Goal: Check status

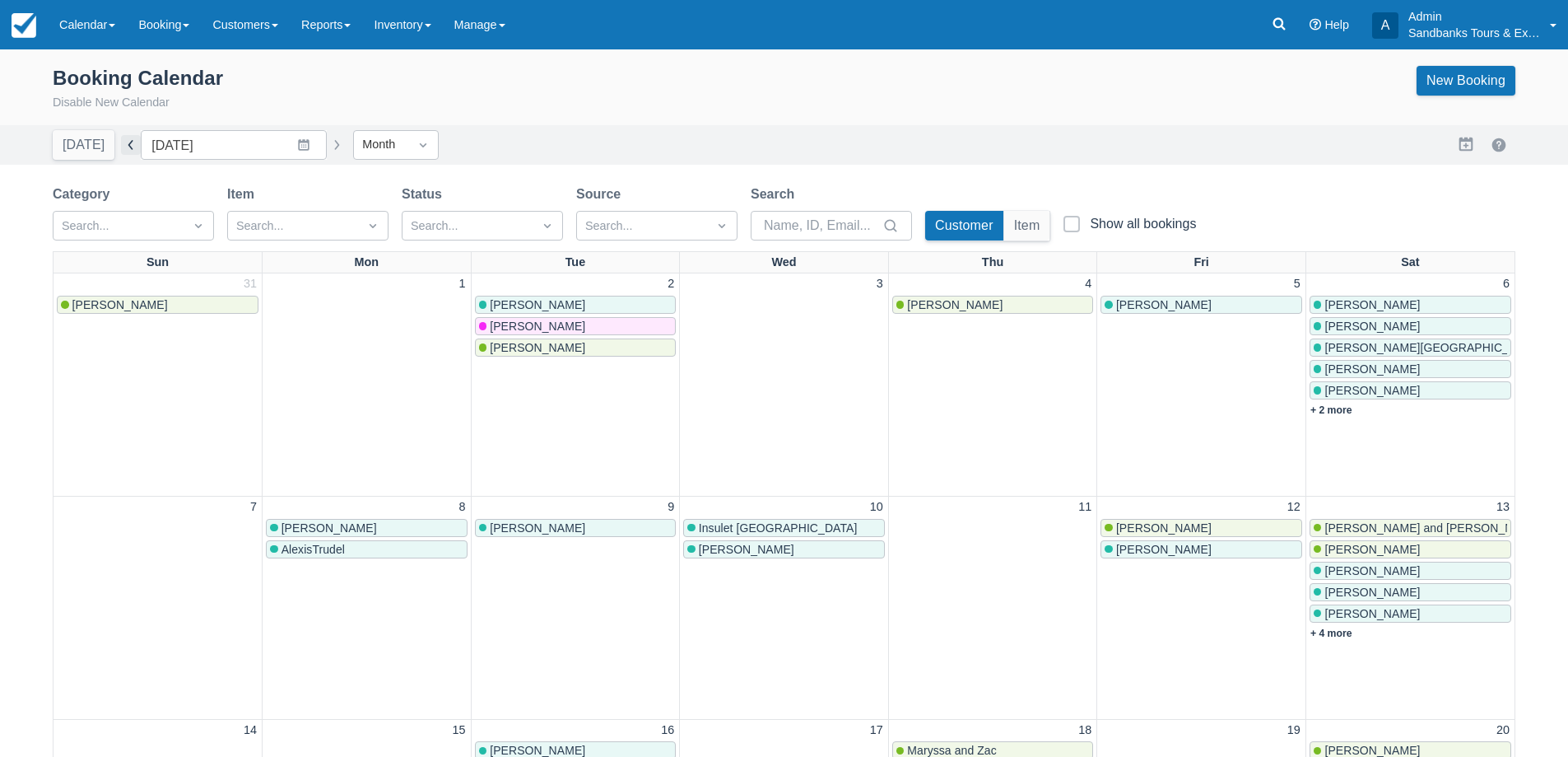
click at [121, 146] on button "button" at bounding box center [131, 145] width 20 height 20
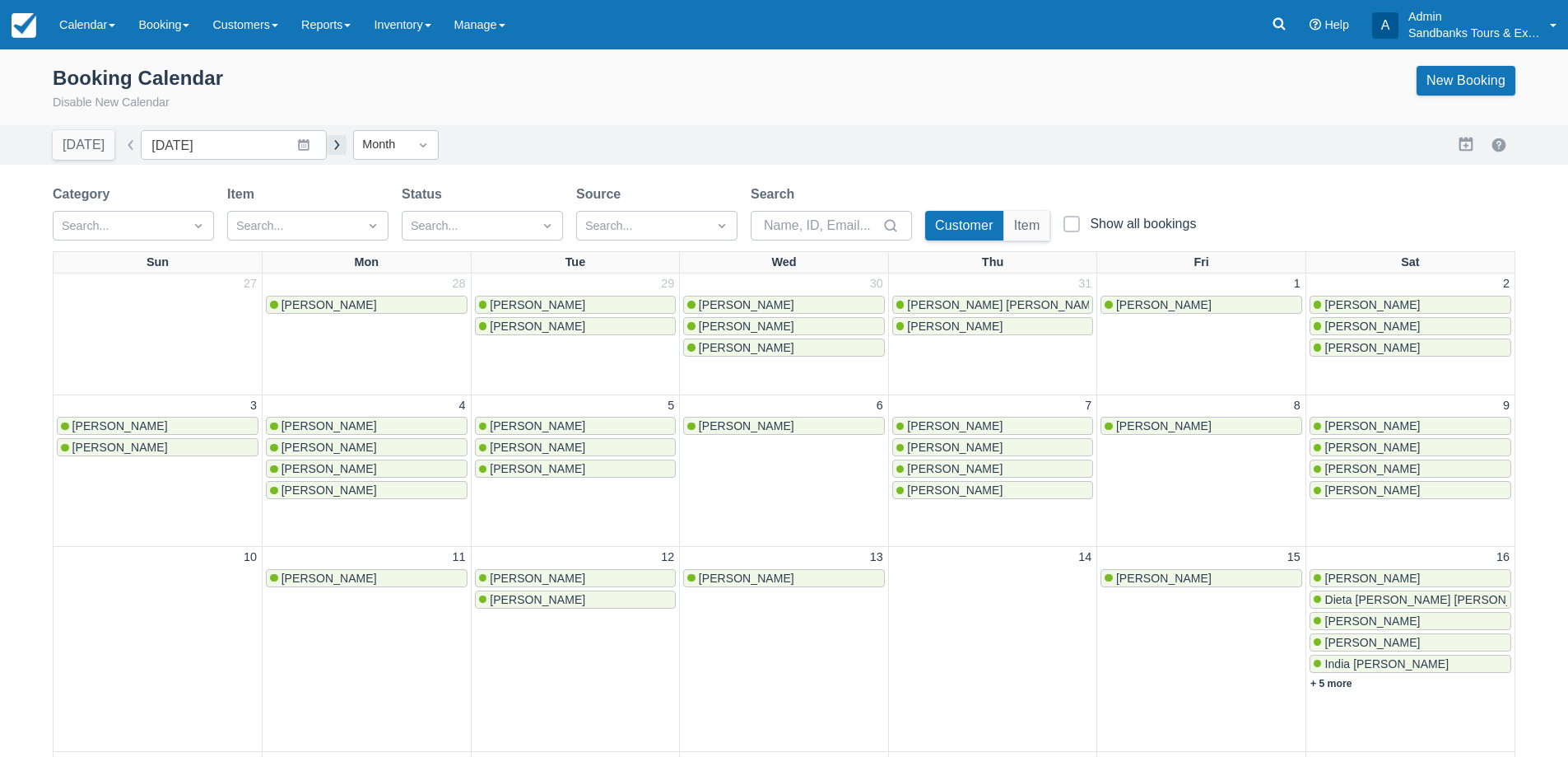
click at [331, 148] on button "button" at bounding box center [337, 145] width 20 height 20
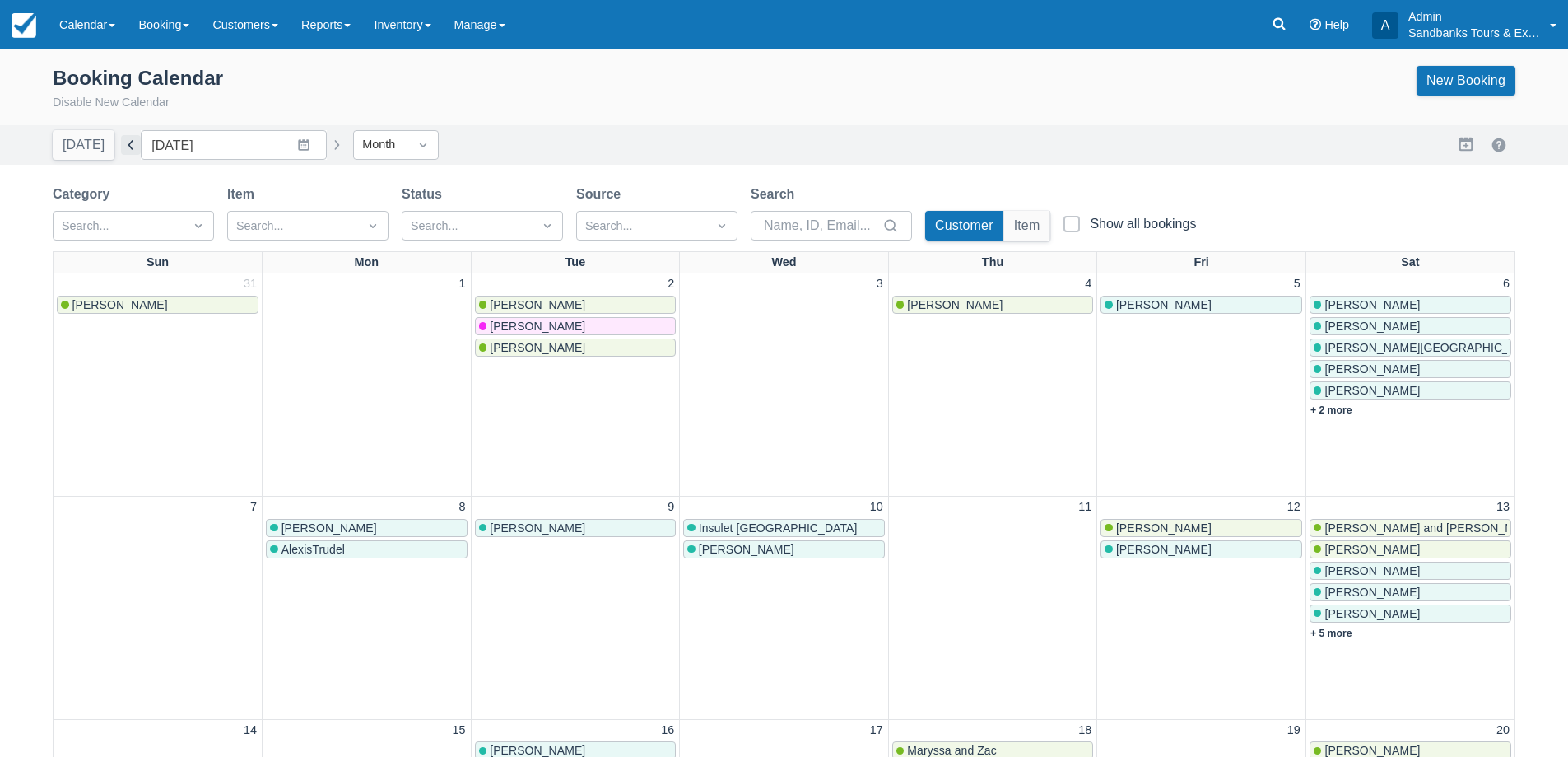
click at [125, 146] on button "button" at bounding box center [131, 145] width 20 height 20
type input "[DATE]"
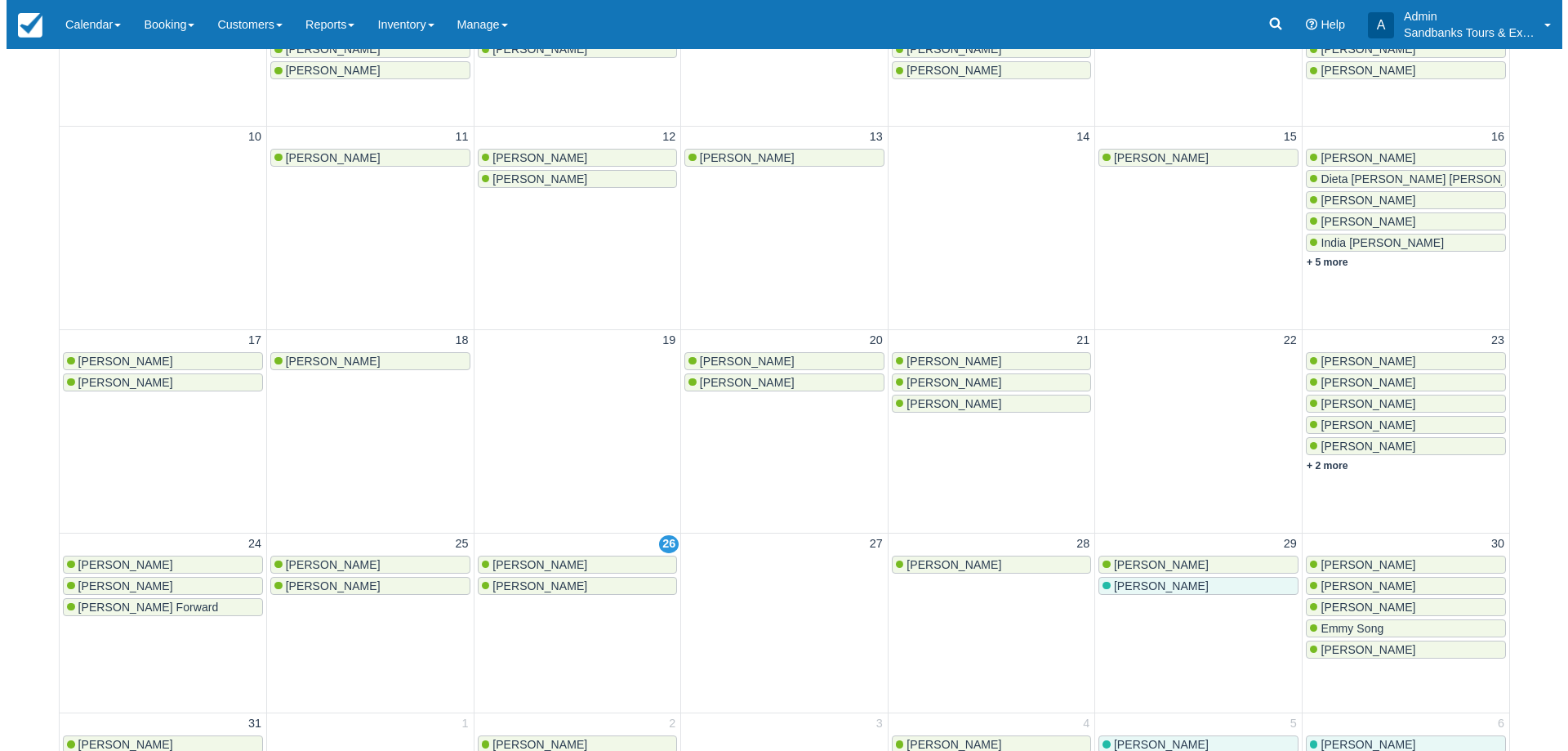
scroll to position [490, 0]
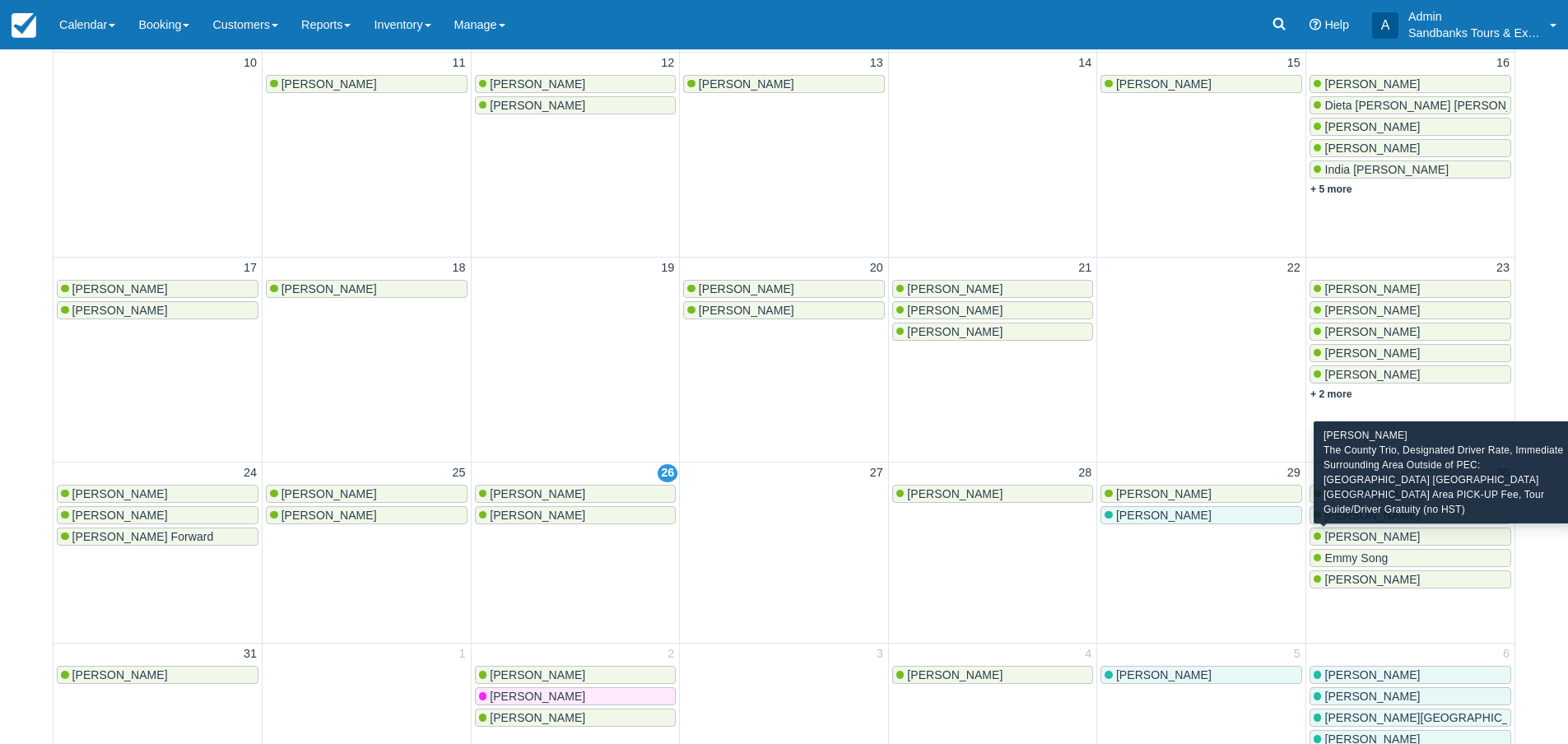
click at [1375, 534] on span "[PERSON_NAME]" at bounding box center [1371, 536] width 96 height 13
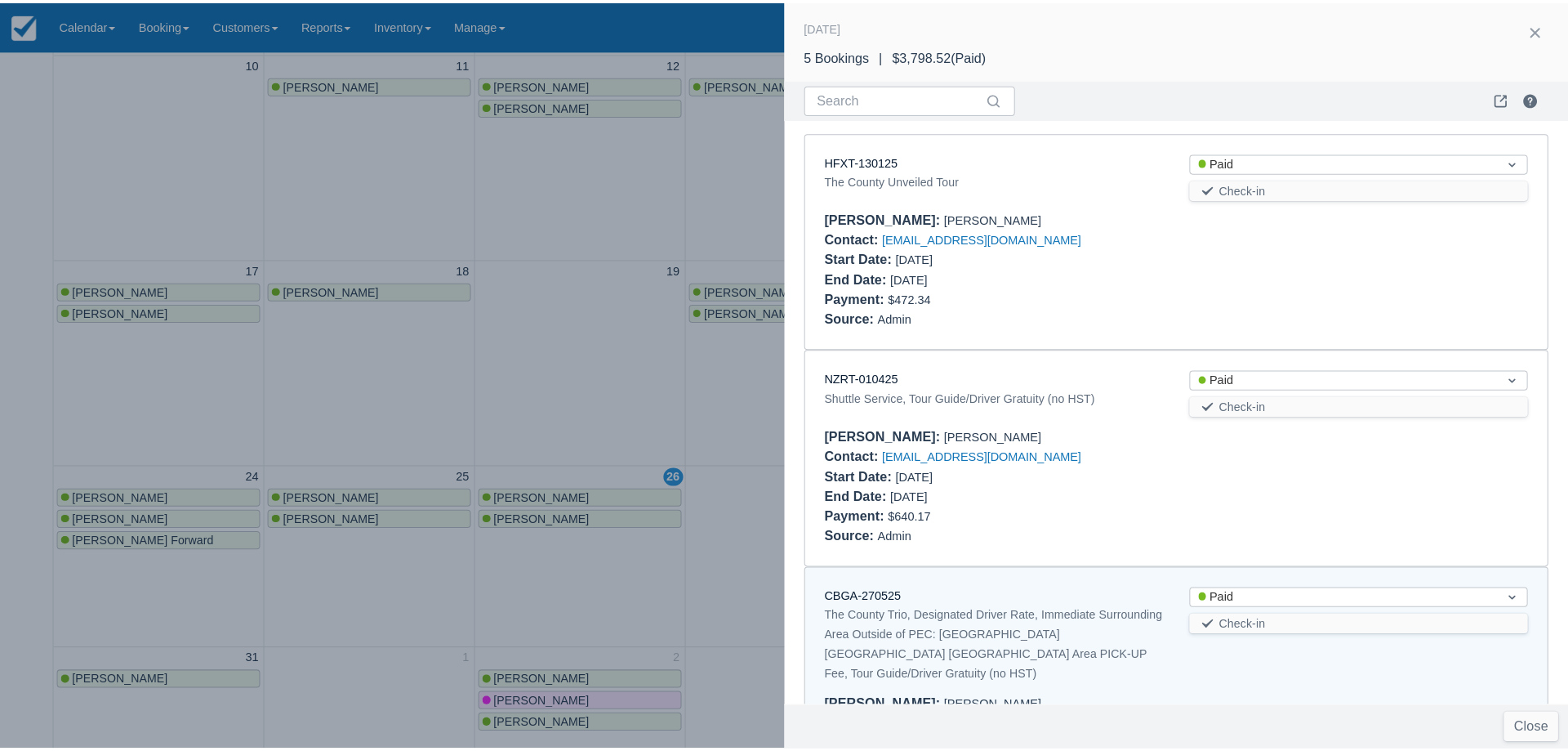
scroll to position [453, 0]
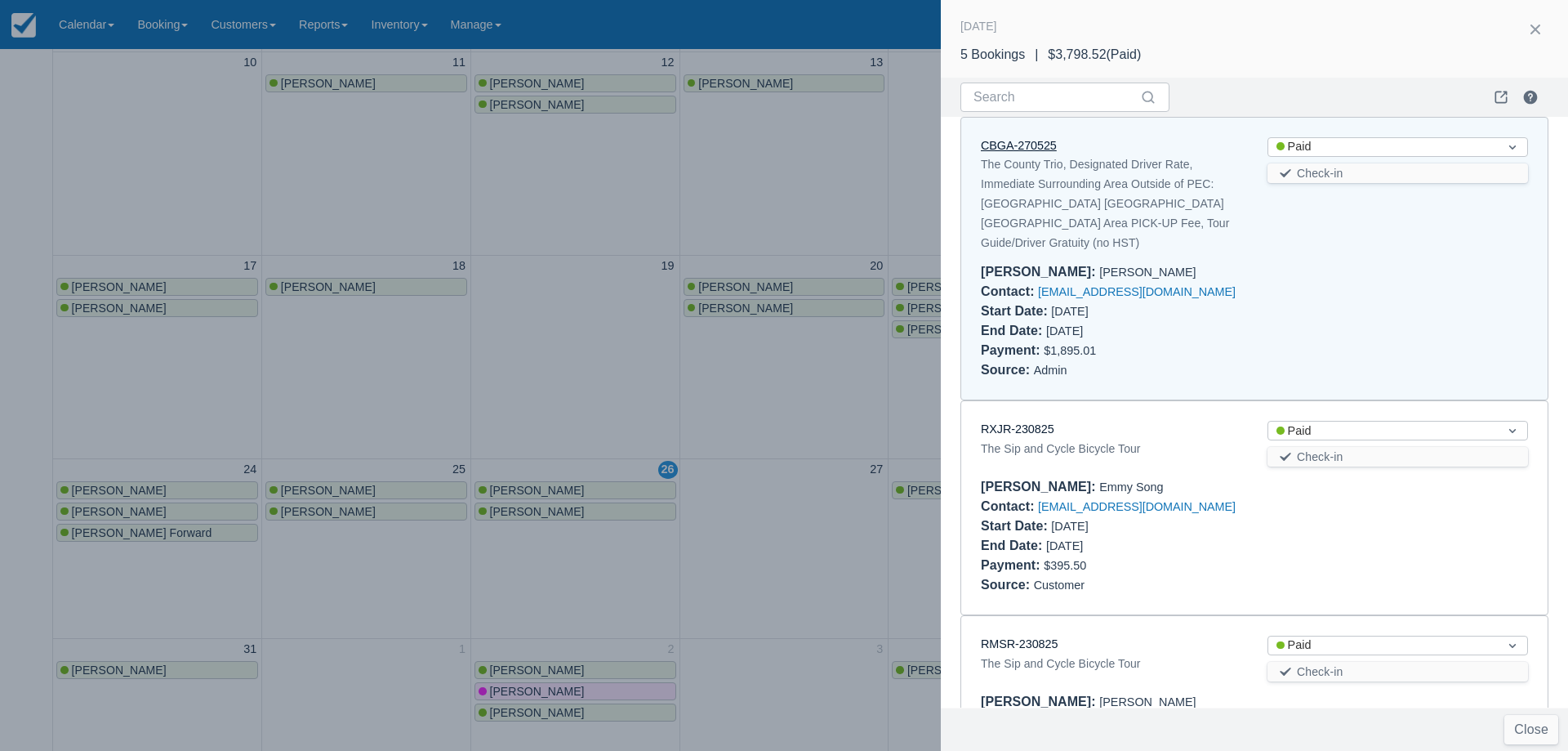
click at [1031, 145] on link "CBGA-270525" at bounding box center [1019, 146] width 76 height 13
